Goal: Information Seeking & Learning: Learn about a topic

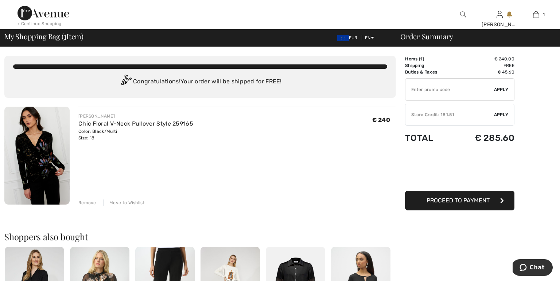
click at [46, 162] on img at bounding box center [36, 156] width 65 height 98
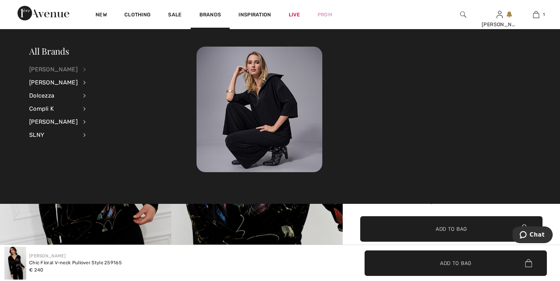
click at [57, 69] on div "[PERSON_NAME]" at bounding box center [53, 69] width 48 height 13
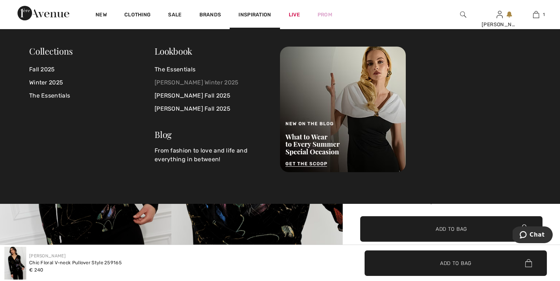
click at [190, 84] on link "Joseph Ribkoff Winter 2025" at bounding box center [213, 82] width 117 height 13
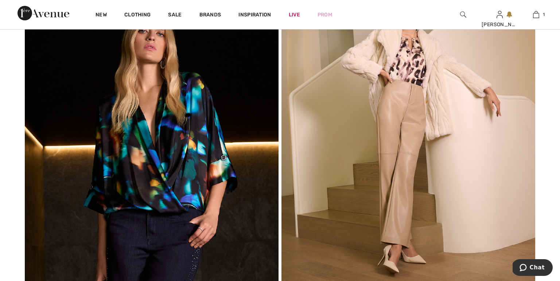
scroll to position [3739, 0]
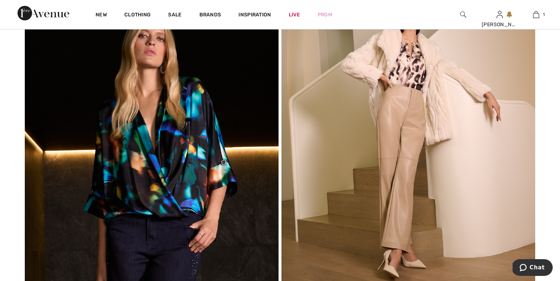
click at [156, 187] on img at bounding box center [152, 137] width 254 height 301
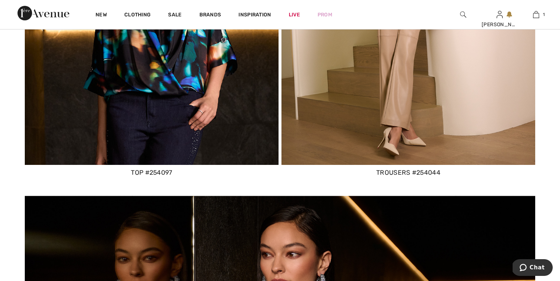
scroll to position [3884, 0]
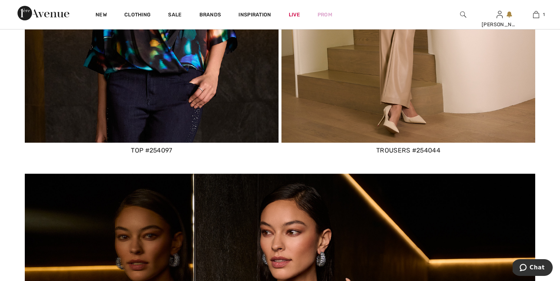
click at [158, 150] on div "top #254097" at bounding box center [152, 150] width 254 height 9
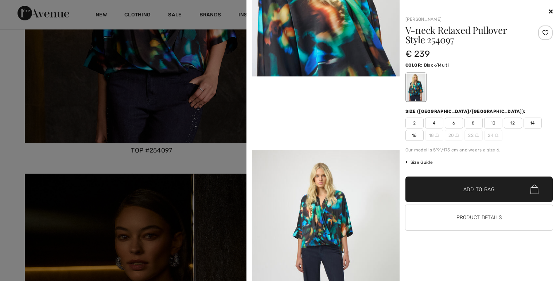
scroll to position [372, 0]
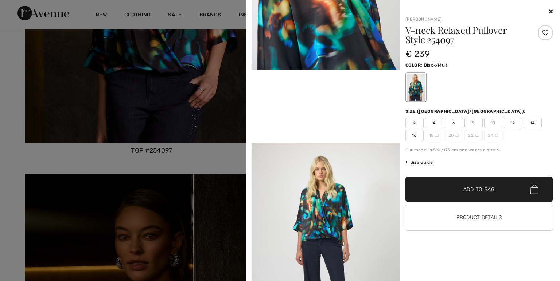
click at [551, 12] on icon at bounding box center [550, 11] width 4 height 6
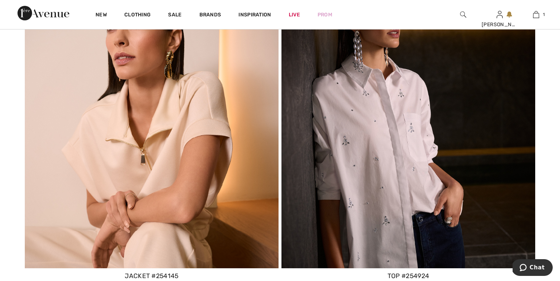
scroll to position [5749, 0]
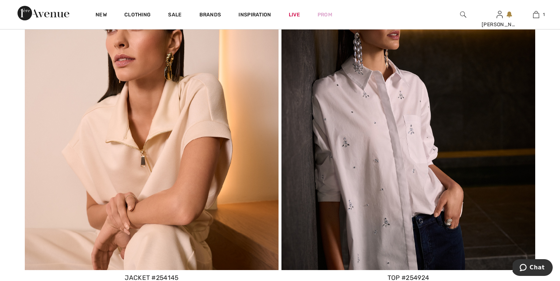
click at [398, 276] on div "top #254924" at bounding box center [408, 277] width 254 height 9
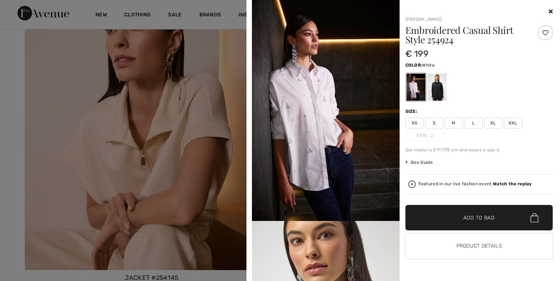
click at [423, 163] on span "Size Guide" at bounding box center [418, 162] width 27 height 7
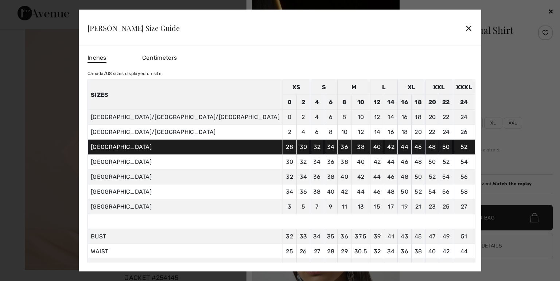
click at [465, 29] on div "✕" at bounding box center [469, 27] width 8 height 15
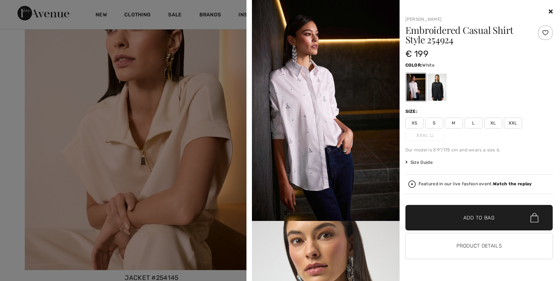
click at [493, 122] on span "XL" at bounding box center [493, 123] width 18 height 11
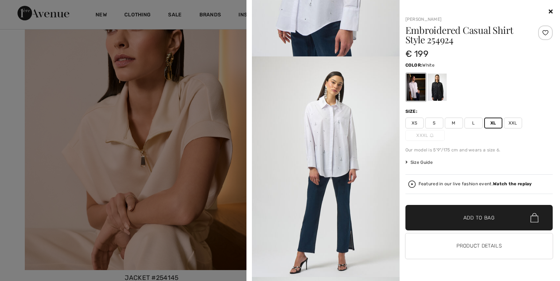
scroll to position [609, 0]
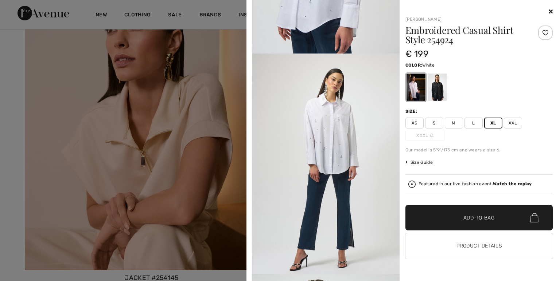
click at [552, 11] on icon at bounding box center [550, 11] width 4 height 6
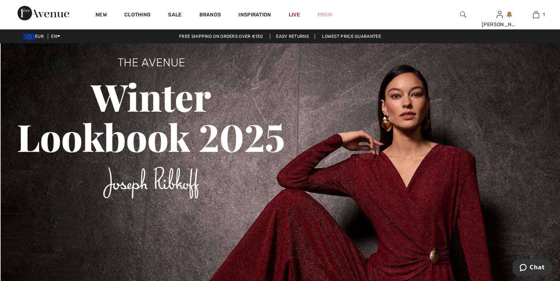
scroll to position [0, 0]
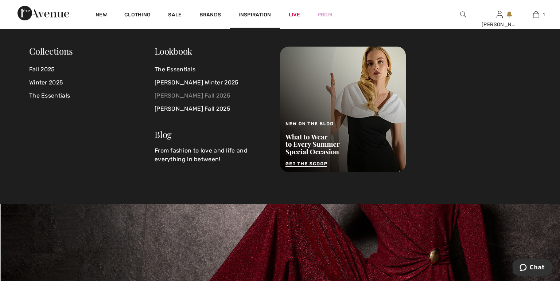
click at [189, 98] on link "[PERSON_NAME] Fall 2025" at bounding box center [213, 95] width 117 height 13
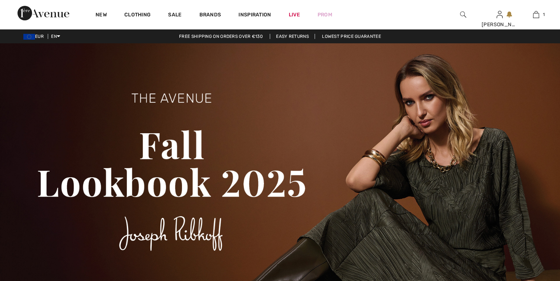
checkbox input "true"
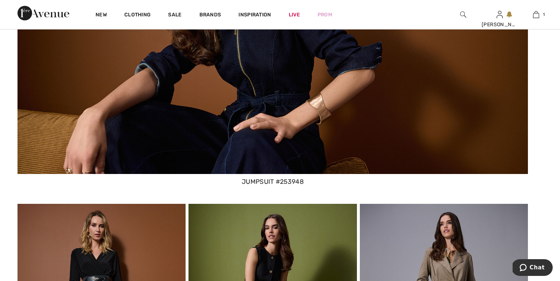
scroll to position [2602, 0]
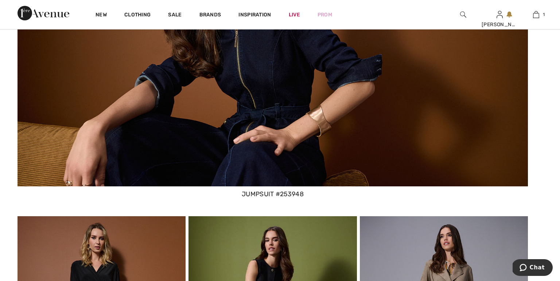
click at [274, 195] on div "jumpsuit #253948" at bounding box center [272, 193] width 510 height 9
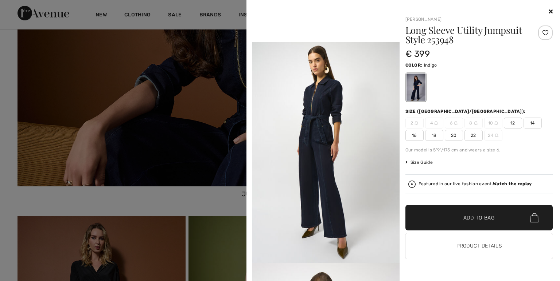
scroll to position [476, 0]
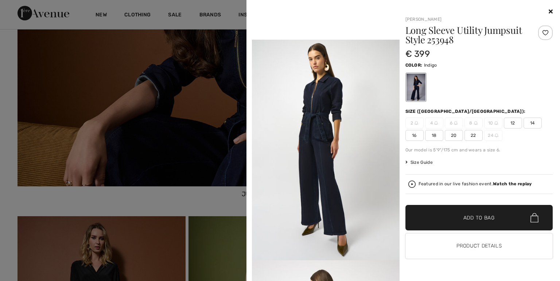
click at [552, 14] on icon at bounding box center [550, 11] width 4 height 6
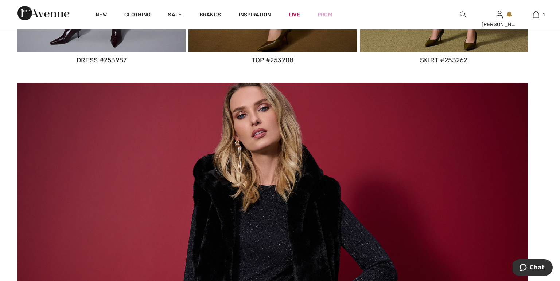
scroll to position [1498, 0]
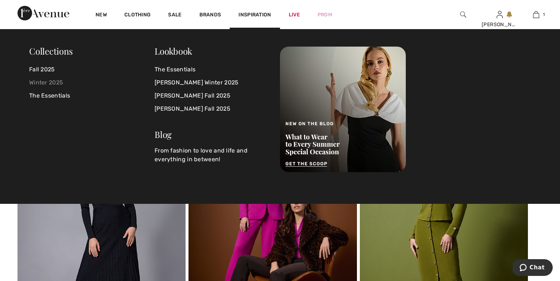
click at [52, 84] on link "Winter 2025" at bounding box center [91, 82] width 125 height 13
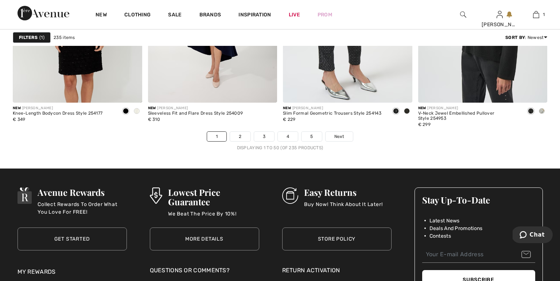
scroll to position [3390, 0]
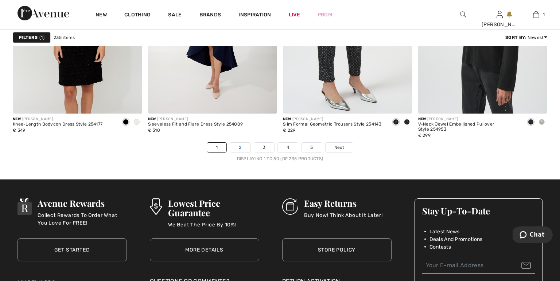
click at [243, 149] on link "2" at bounding box center [240, 147] width 20 height 9
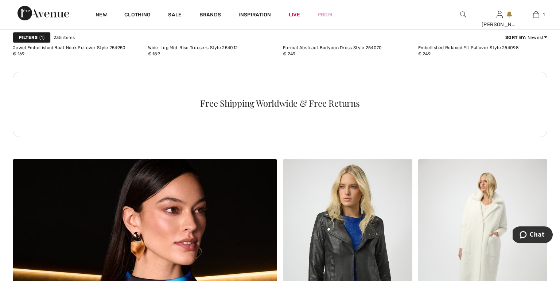
scroll to position [1708, 0]
